Goal: Task Accomplishment & Management: Use online tool/utility

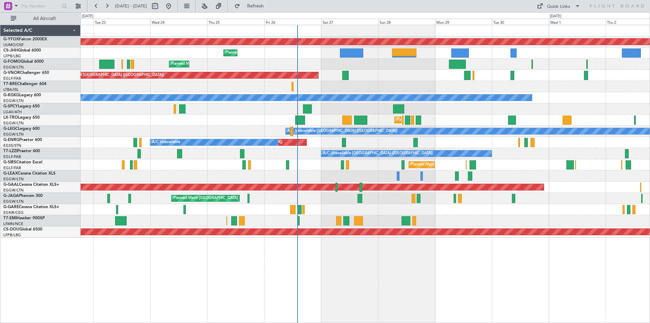
click at [242, 147] on div "Unplanned Maint [GEOGRAPHIC_DATA] ([GEOGRAPHIC_DATA]) A/C Unavailable AOG Maint…" at bounding box center [365, 142] width 569 height 11
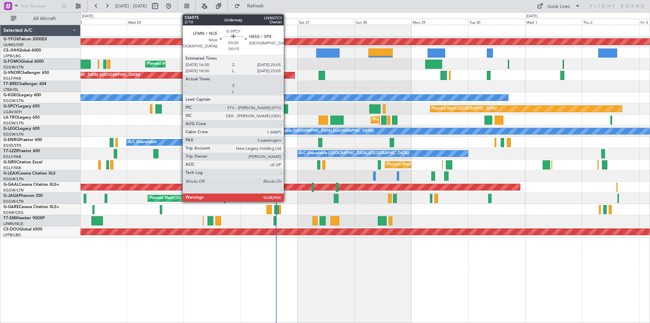
click at [287, 110] on div at bounding box center [283, 108] width 9 height 9
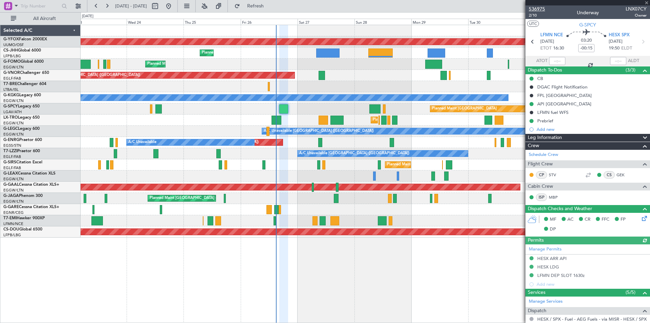
click at [538, 8] on span "536975" at bounding box center [537, 8] width 16 height 7
click at [647, 3] on span at bounding box center [646, 3] width 7 height 6
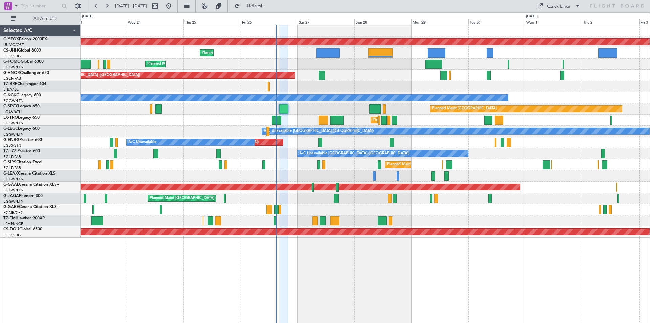
type input "0"
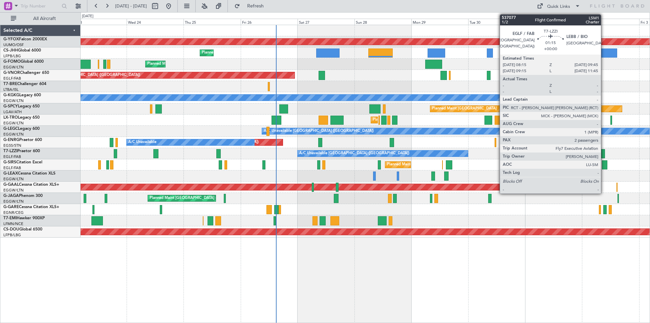
click at [604, 153] on div at bounding box center [603, 153] width 4 height 9
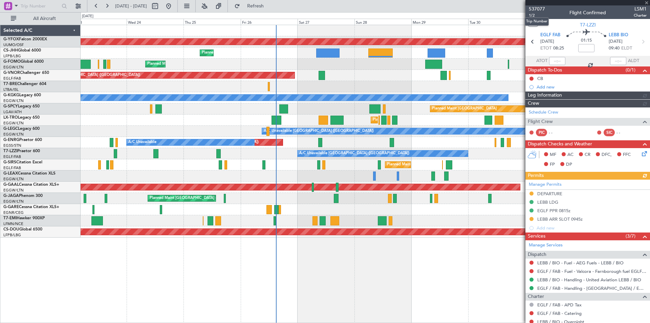
click at [538, 8] on span "537077" at bounding box center [537, 8] width 16 height 7
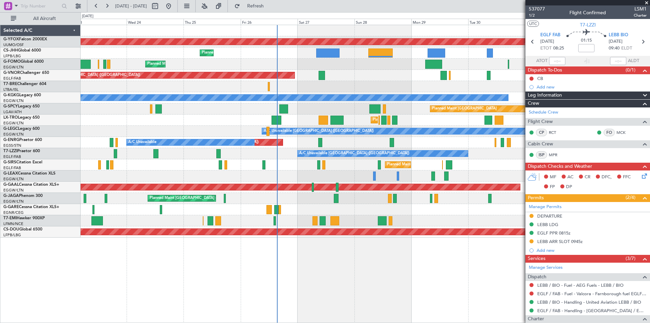
click at [646, 2] on span at bounding box center [646, 3] width 7 height 6
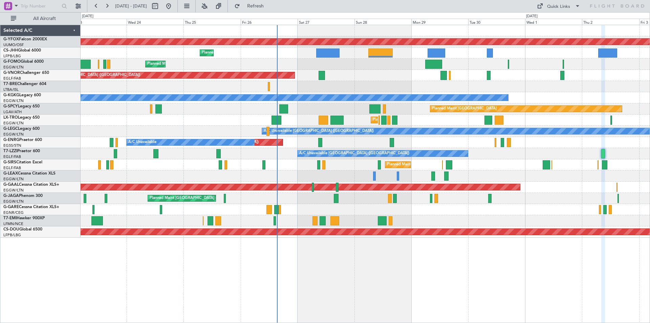
type input "0"
